Goal: Communication & Community: Answer question/provide support

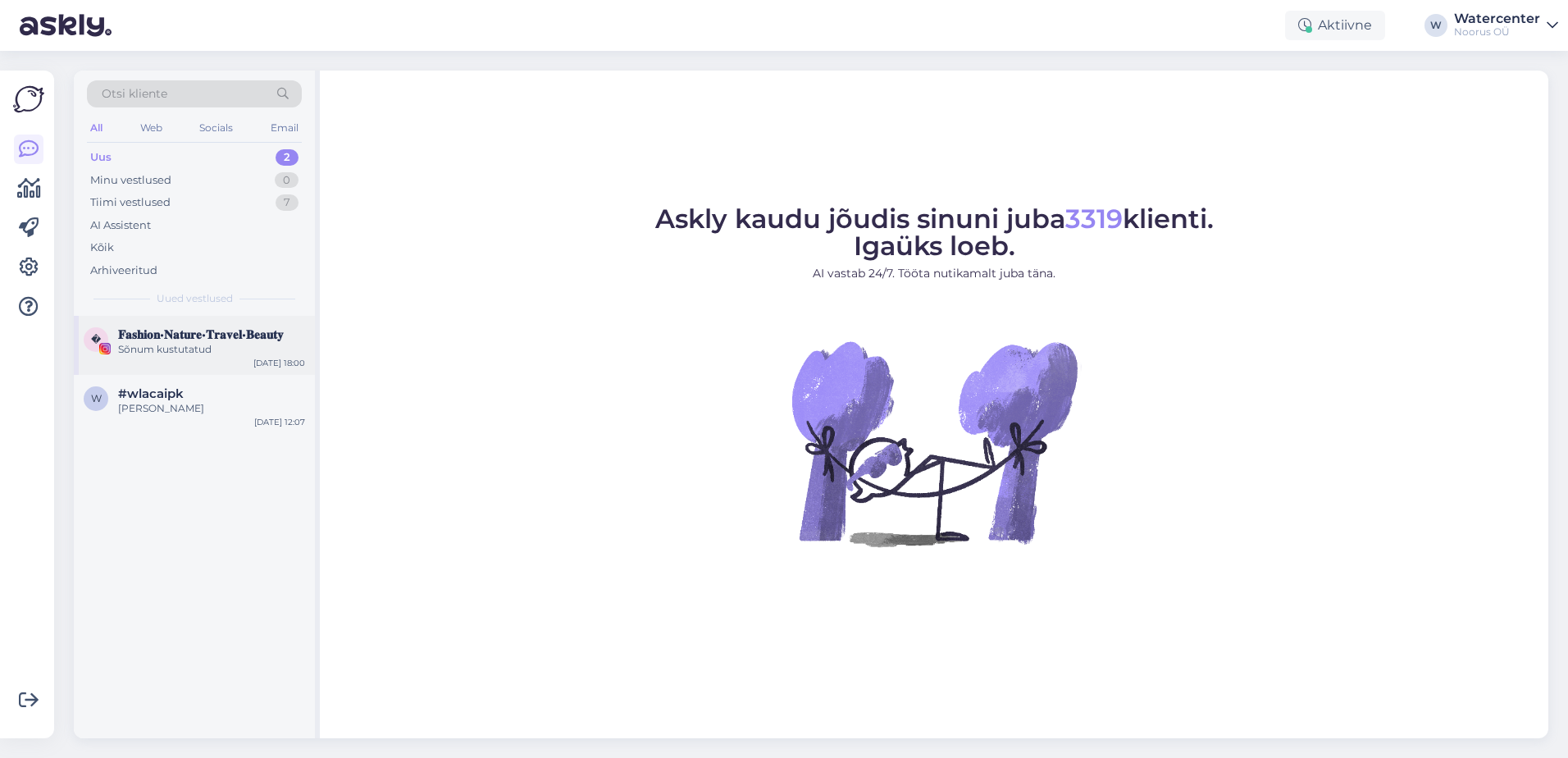
click at [183, 353] on div "Sõnum kustutatud" at bounding box center [211, 349] width 187 height 15
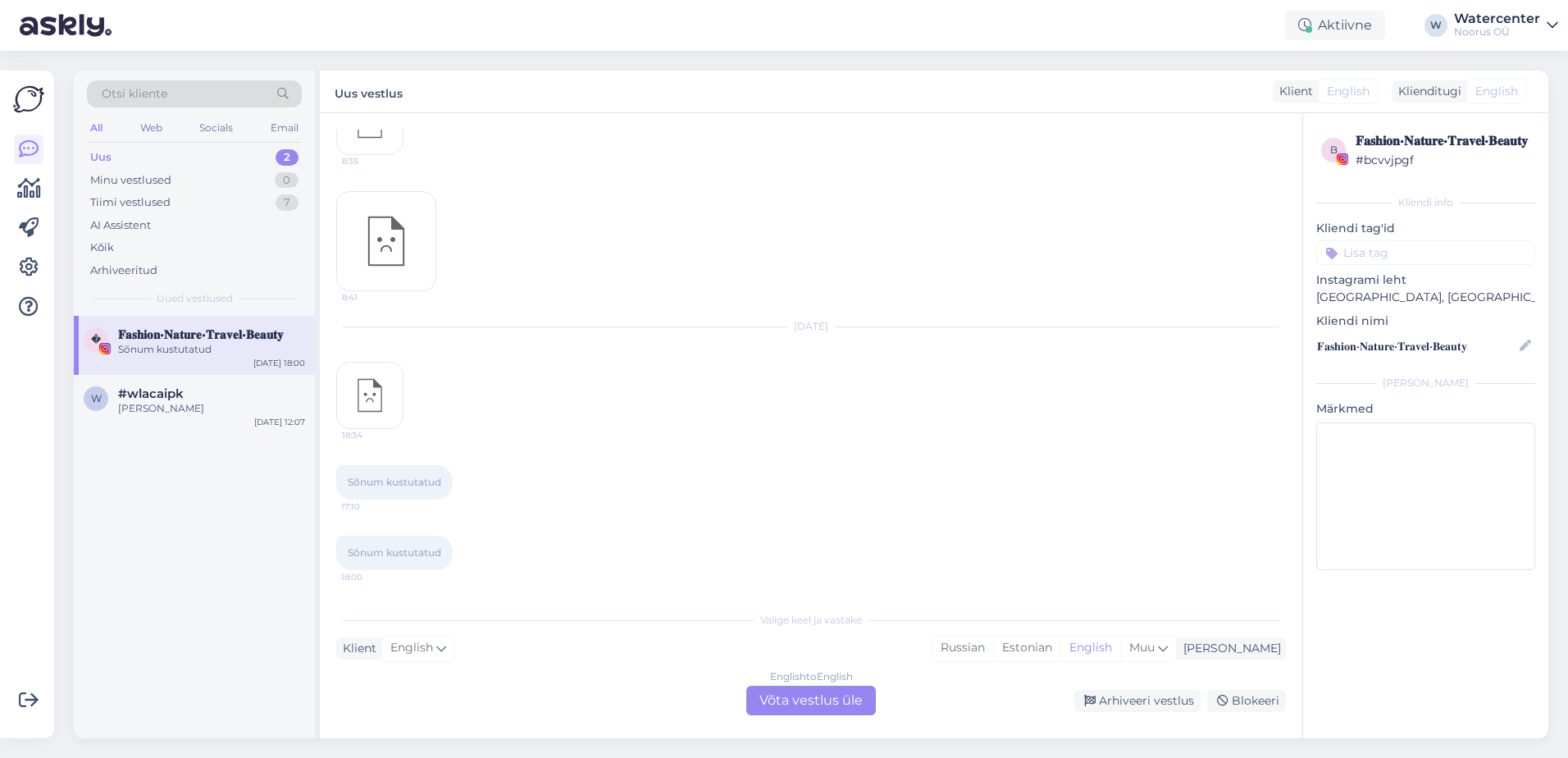
scroll to position [402, 0]
click at [829, 693] on div "English to English Võta vestlus üle" at bounding box center [811, 700] width 130 height 29
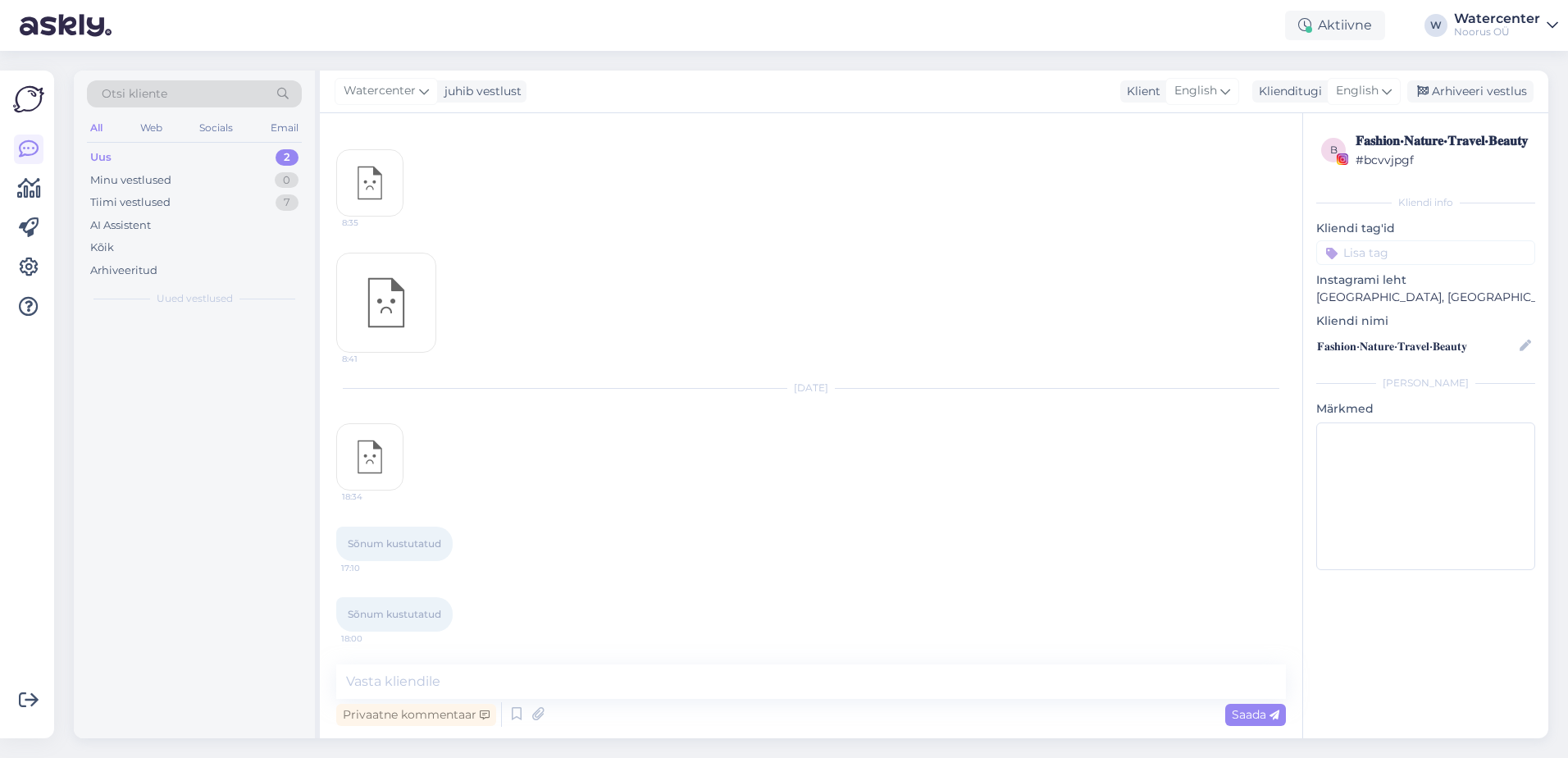
scroll to position [341, 0]
click at [1466, 93] on div "Arhiveeri vestlus" at bounding box center [1470, 91] width 126 height 22
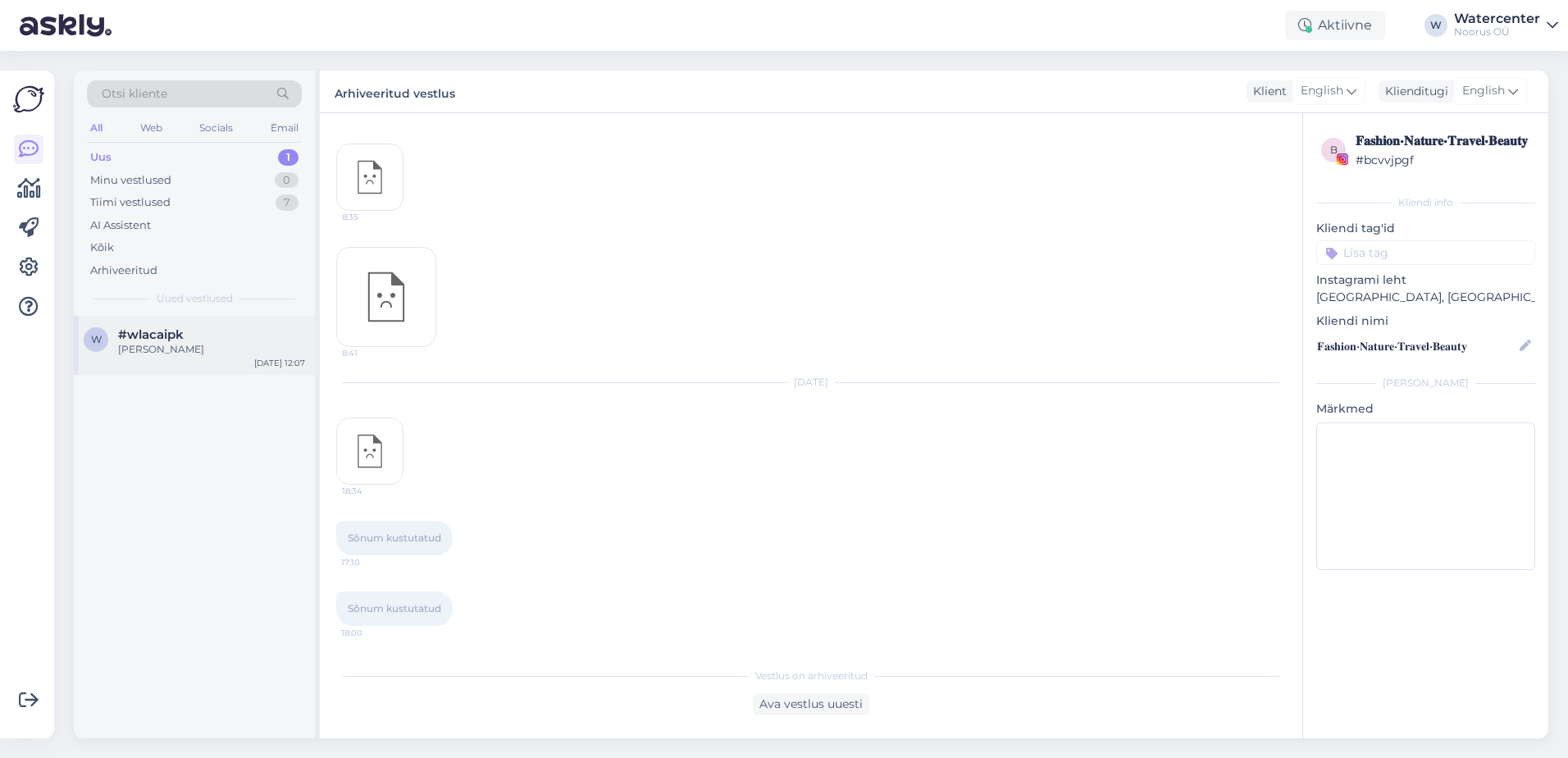
click at [249, 351] on div "[PERSON_NAME]" at bounding box center [211, 349] width 187 height 15
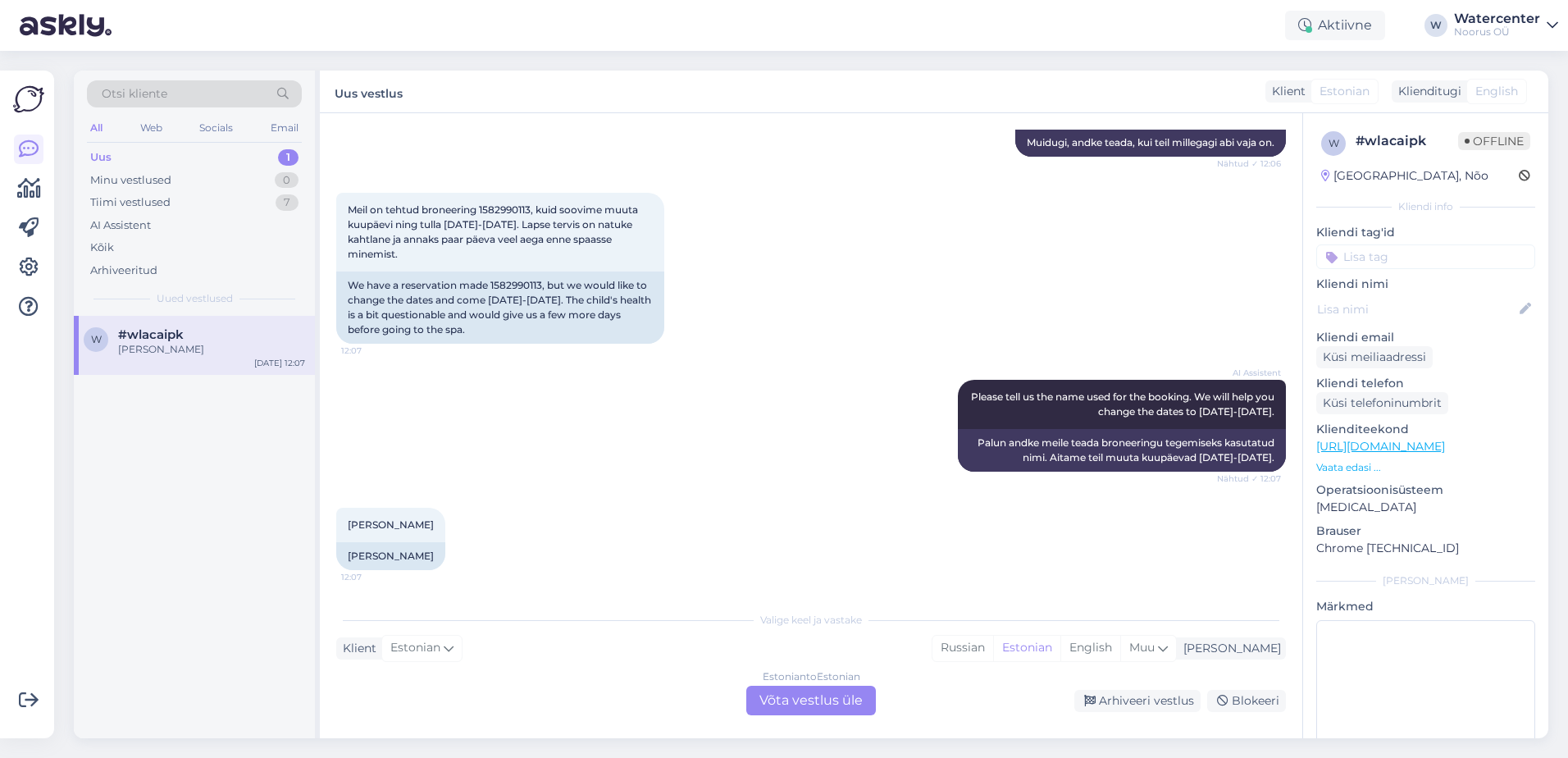
click at [790, 701] on div "Estonian to Estonian Võta vestlus üle" at bounding box center [811, 700] width 130 height 29
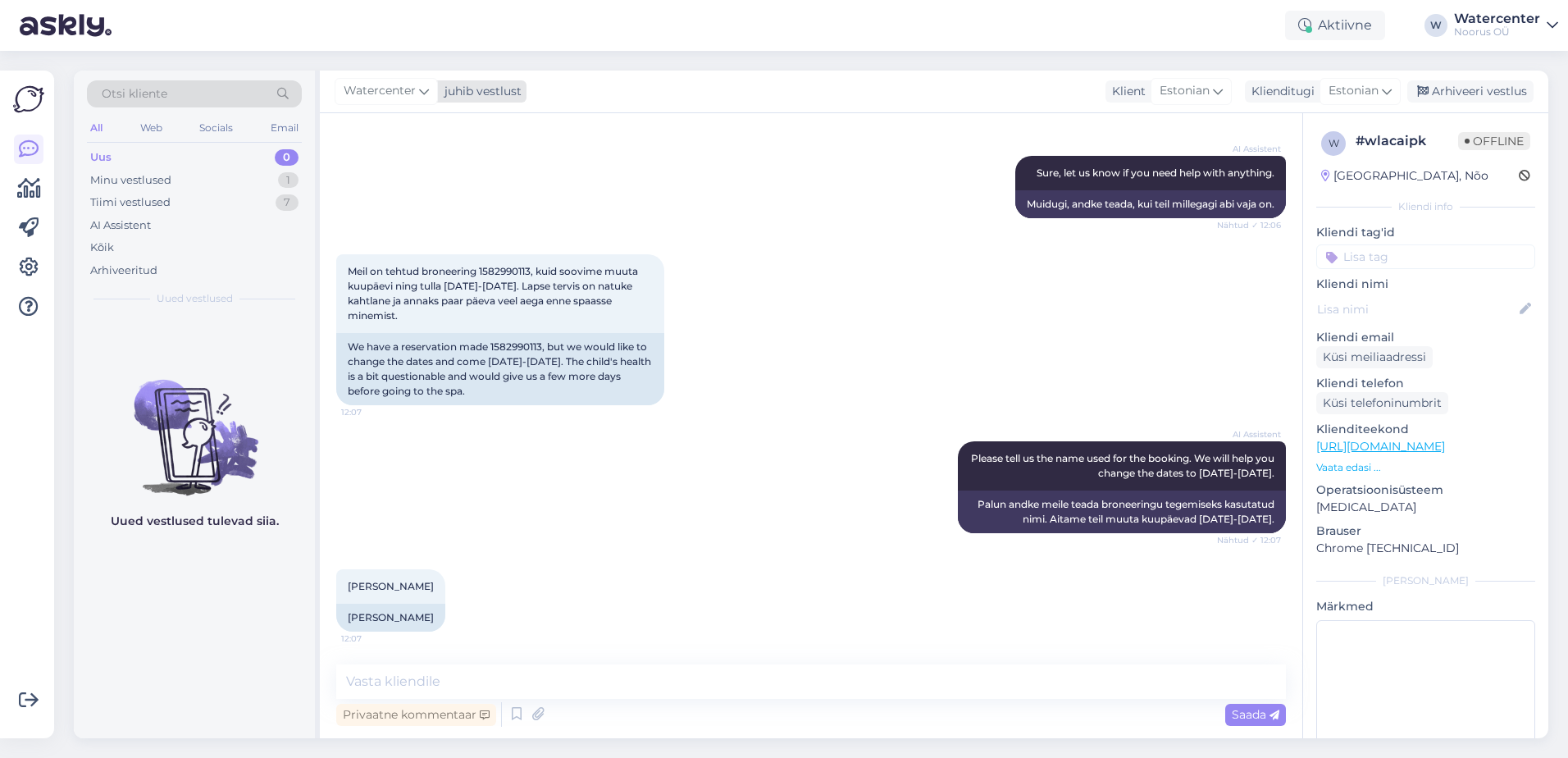
click at [406, 98] on span "Watercenter" at bounding box center [380, 91] width 72 height 18
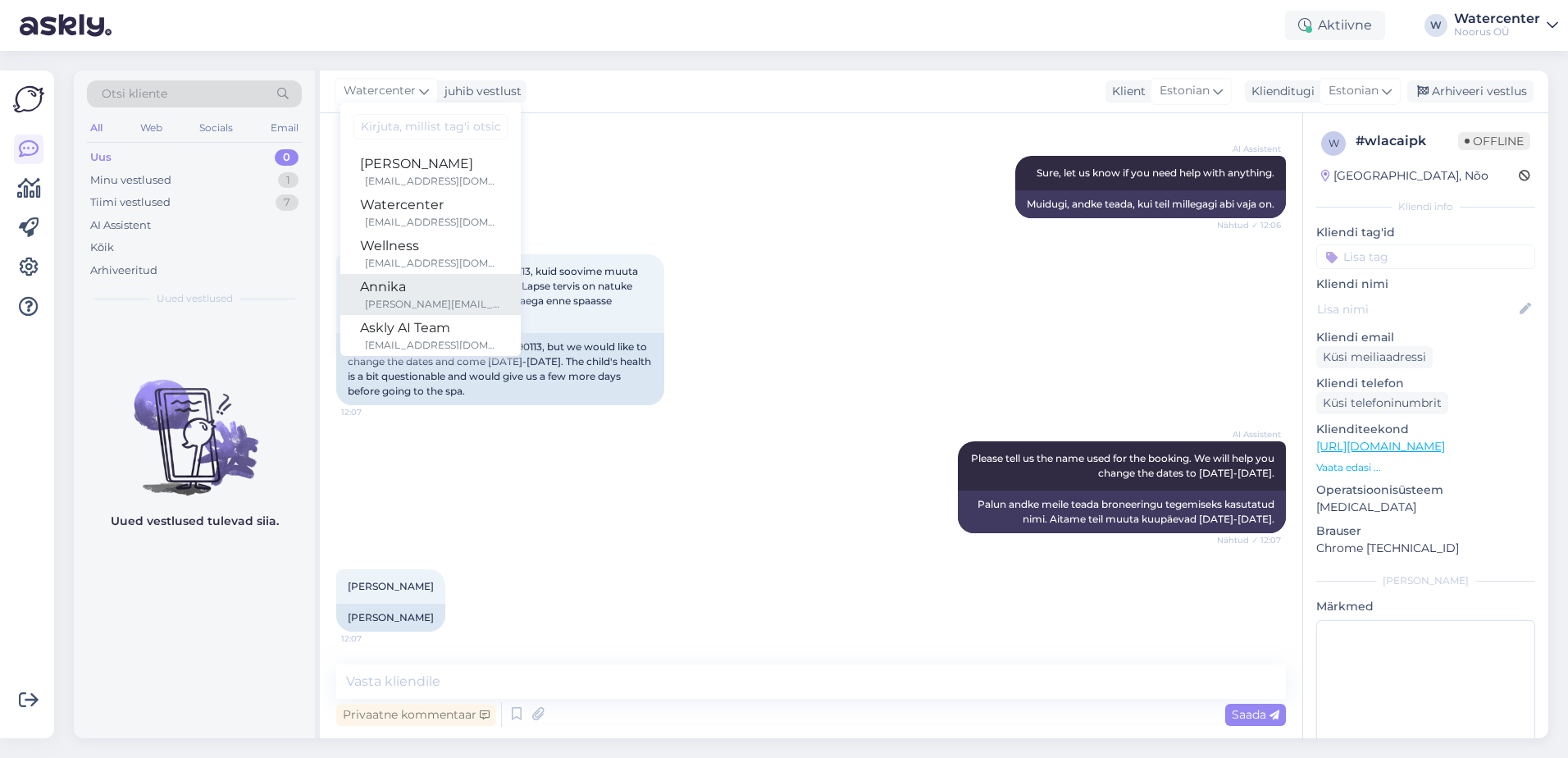
click at [397, 299] on div "[PERSON_NAME][EMAIL_ADDRESS][DOMAIN_NAME]" at bounding box center [433, 304] width 136 height 15
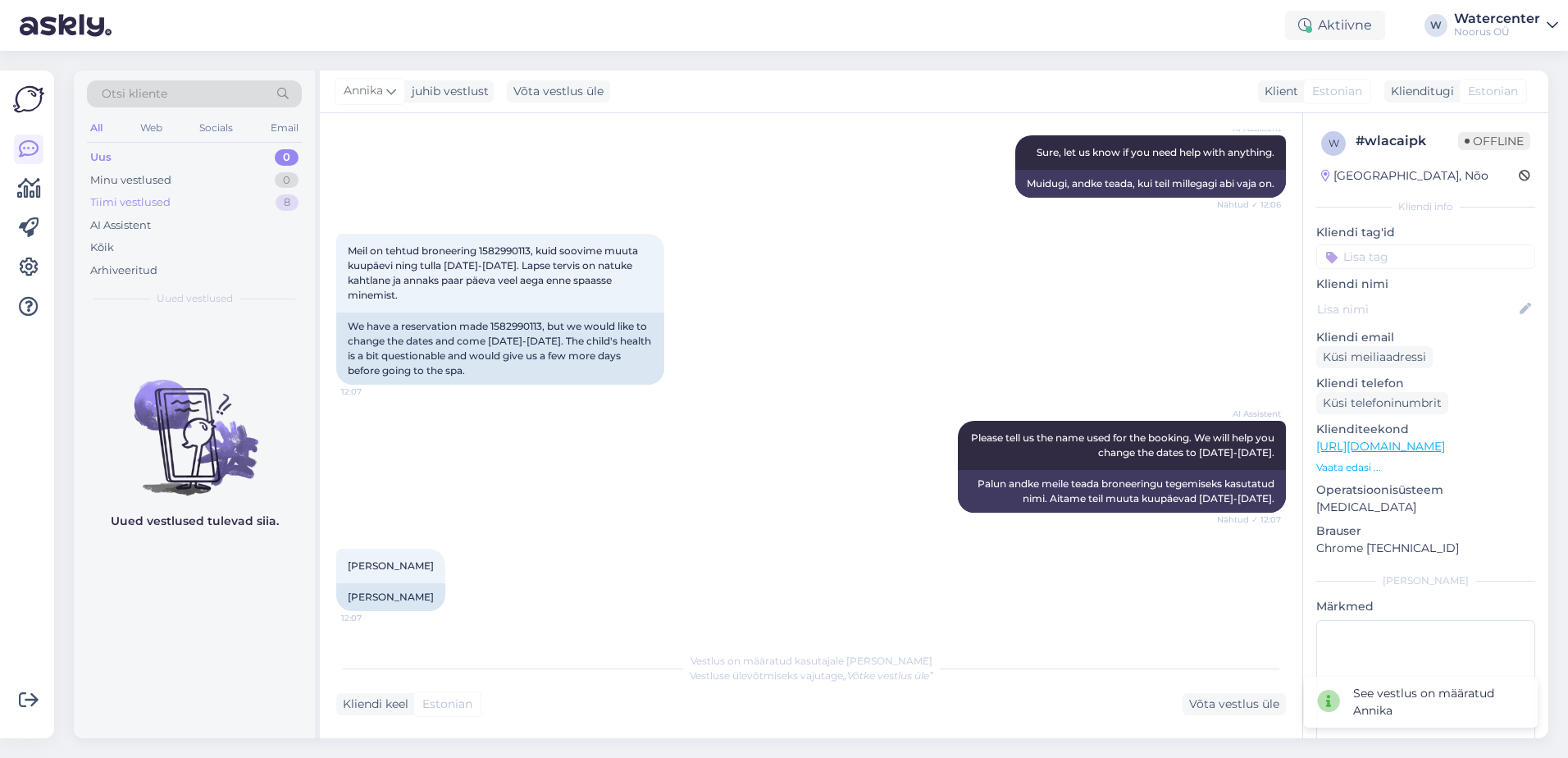
click at [168, 207] on div "Tiimi vestlused" at bounding box center [130, 202] width 80 height 17
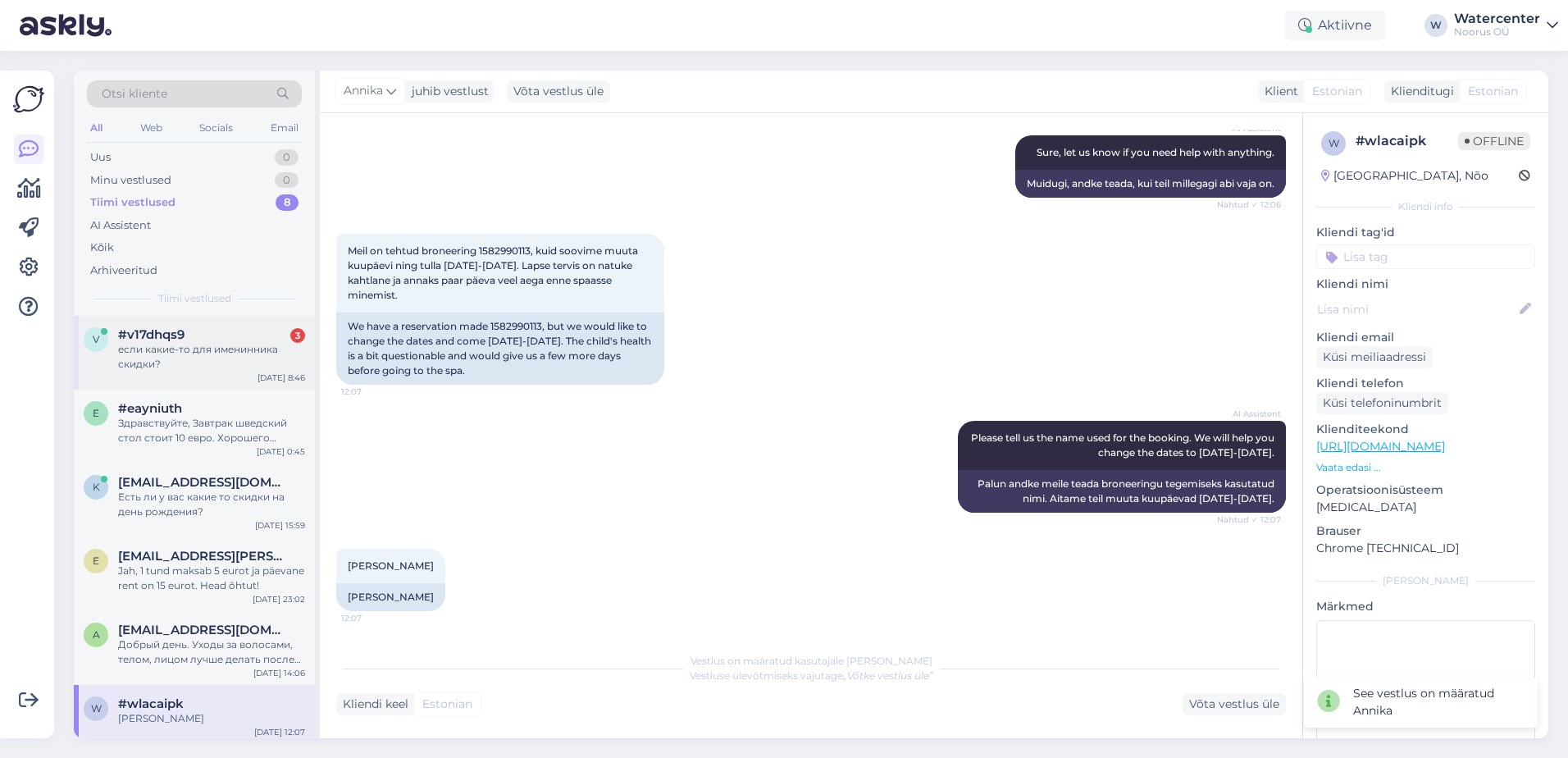
click at [205, 371] on div "v #v17dhqs9 3 если какие-то для именинника скидки? [DATE] 8:46" at bounding box center [194, 353] width 241 height 74
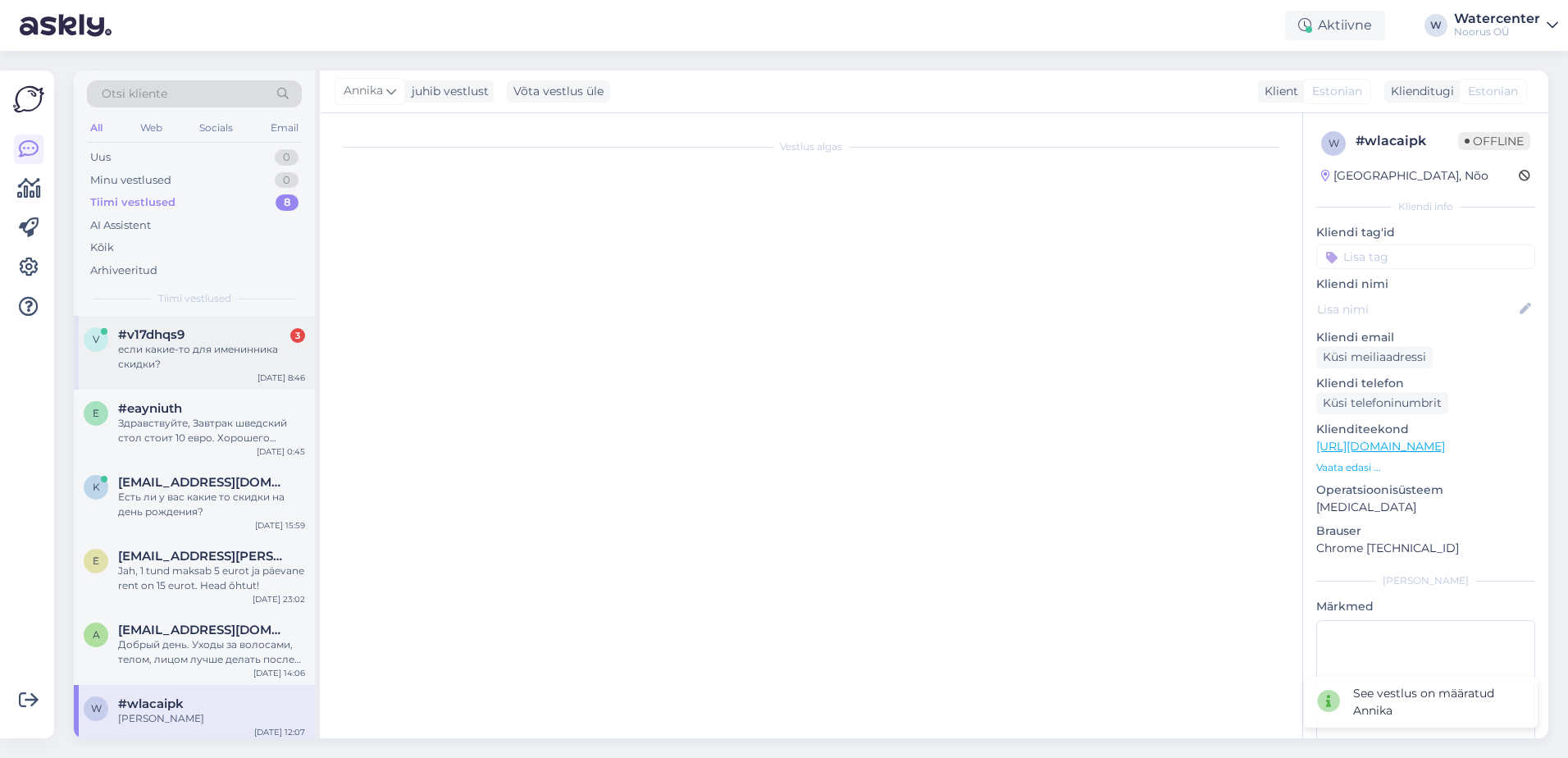
scroll to position [519, 0]
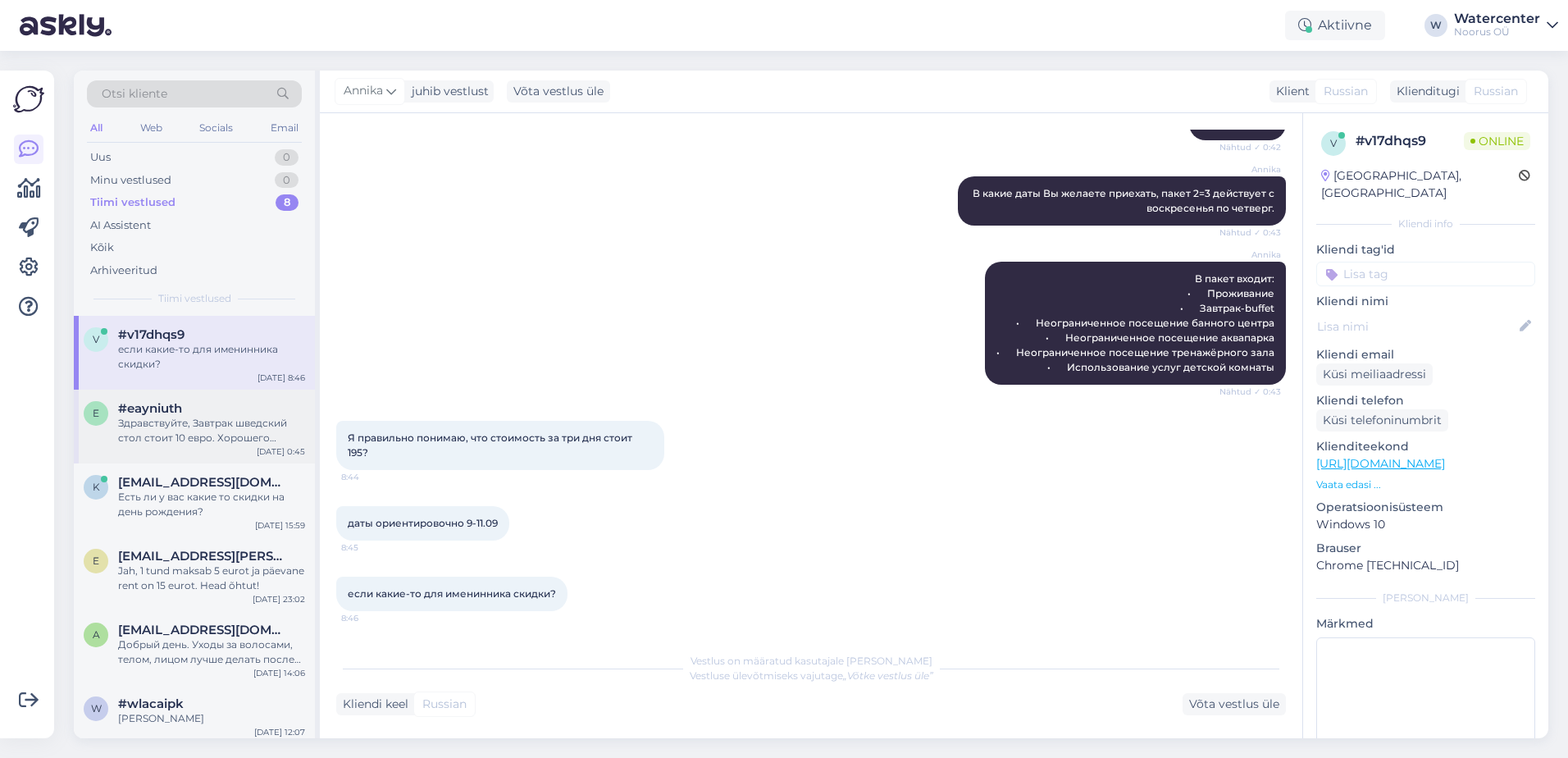
click at [189, 424] on div "Здравствуйте, Завтрак шведский стол стоит 10 евро. Хорошего вечера!" at bounding box center [211, 431] width 187 height 29
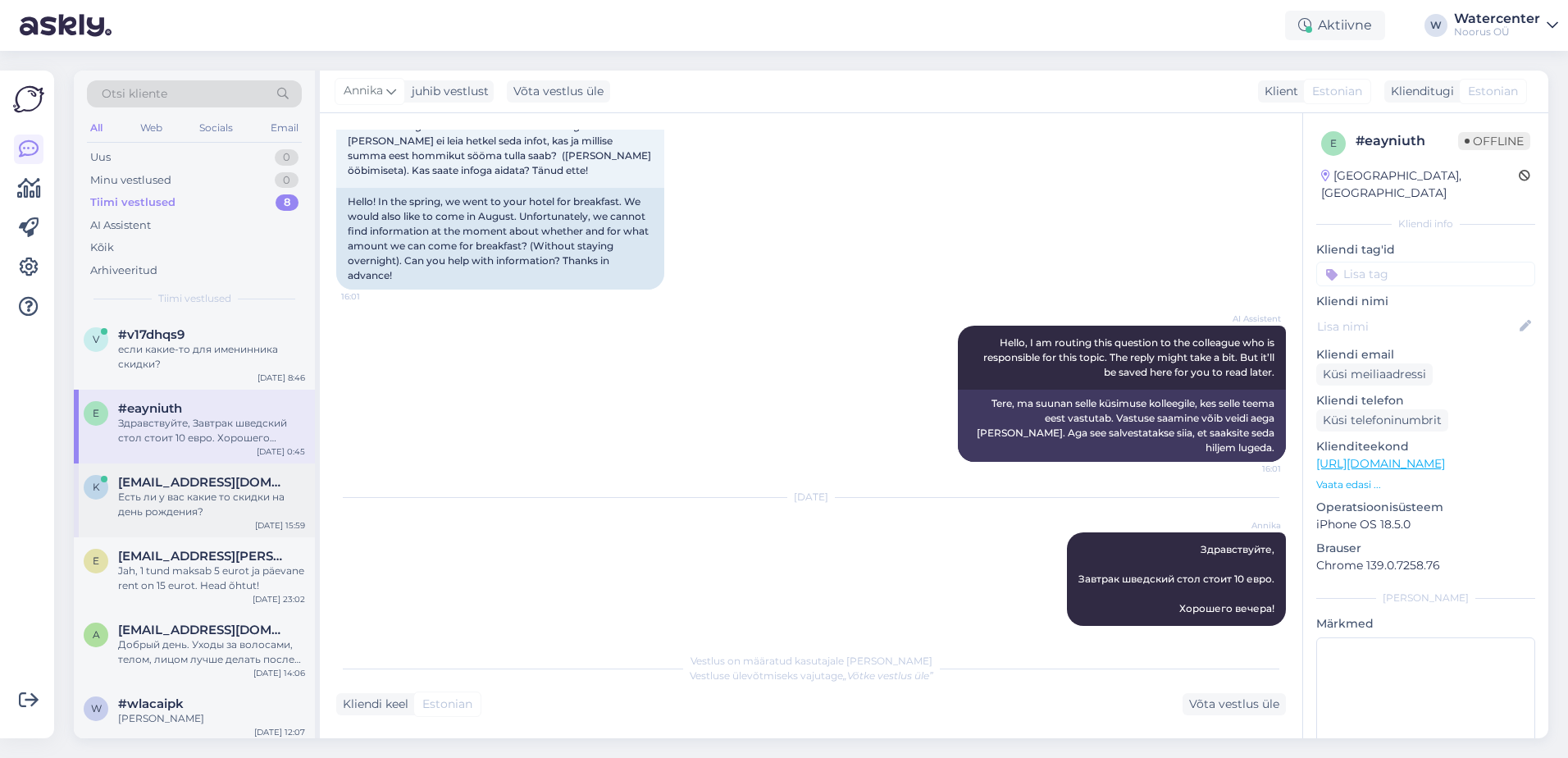
click at [186, 502] on div "Есть ли у вас какие то скидки на день рождения?" at bounding box center [211, 504] width 187 height 29
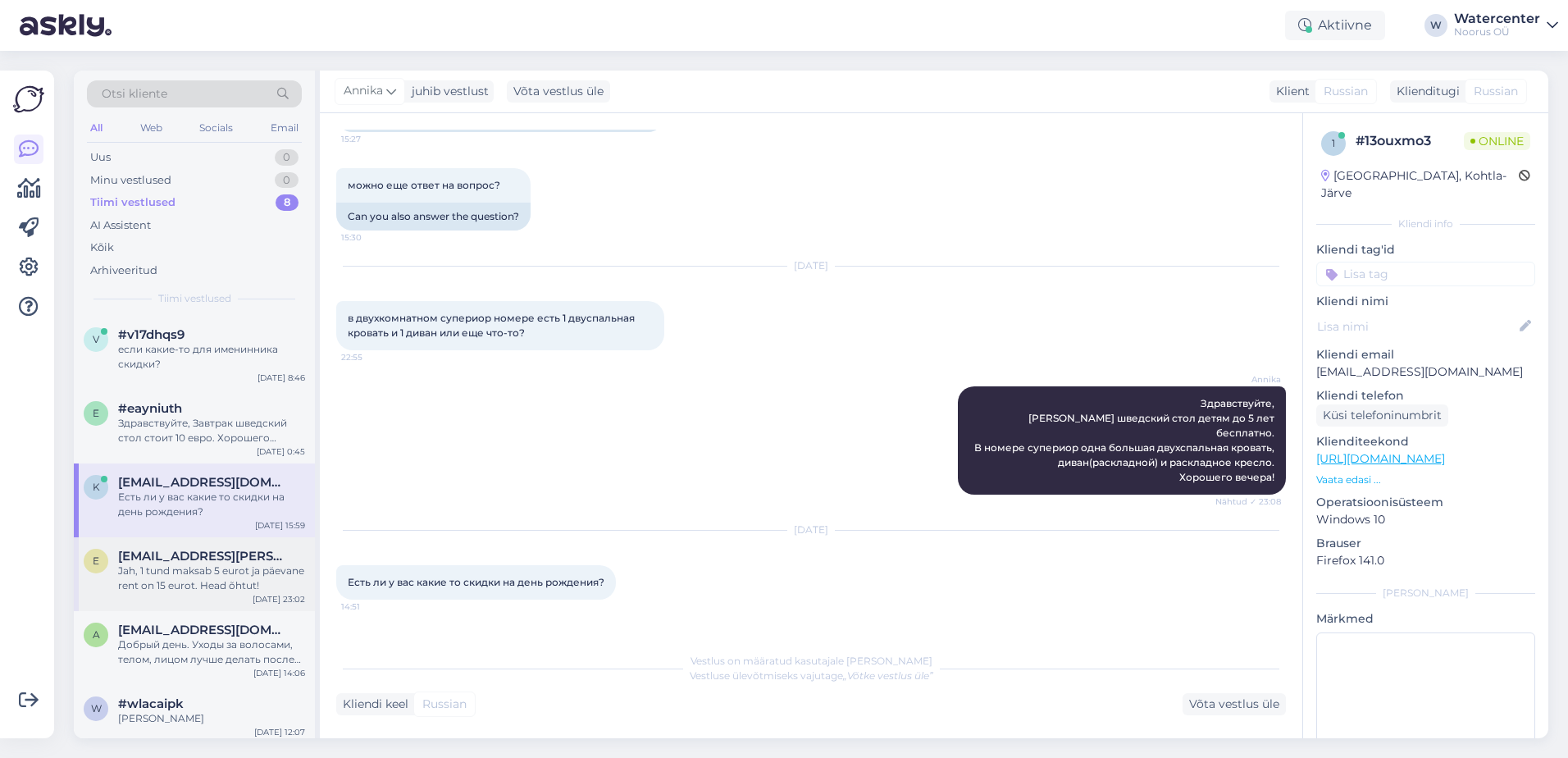
click at [204, 577] on div "Jah, 1 tund maksab 5 eurot ja päevane rent on 15 eurot. Head õhtut!" at bounding box center [211, 578] width 187 height 29
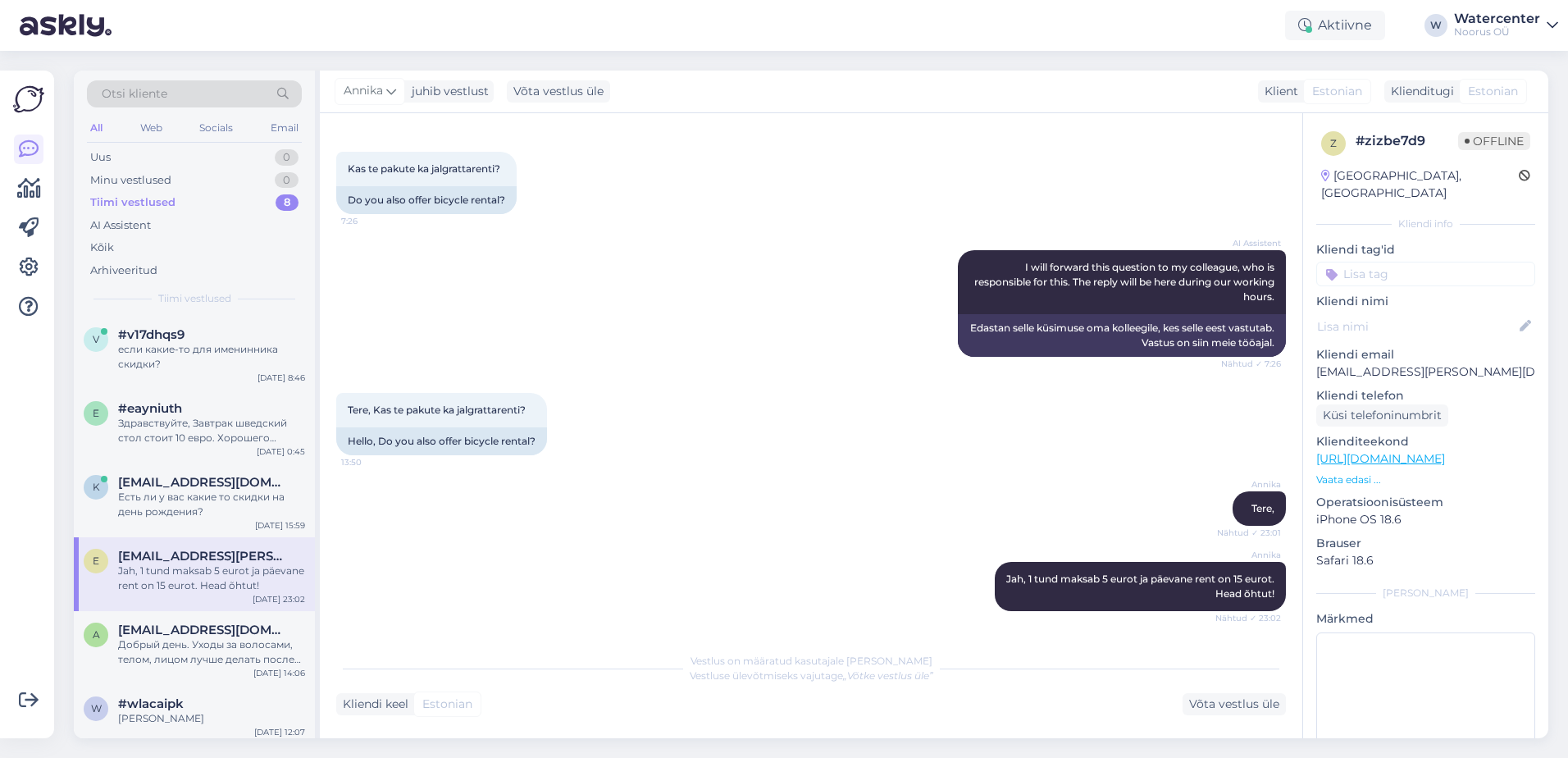
scroll to position [153, 0]
